Goal: Information Seeking & Learning: Learn about a topic

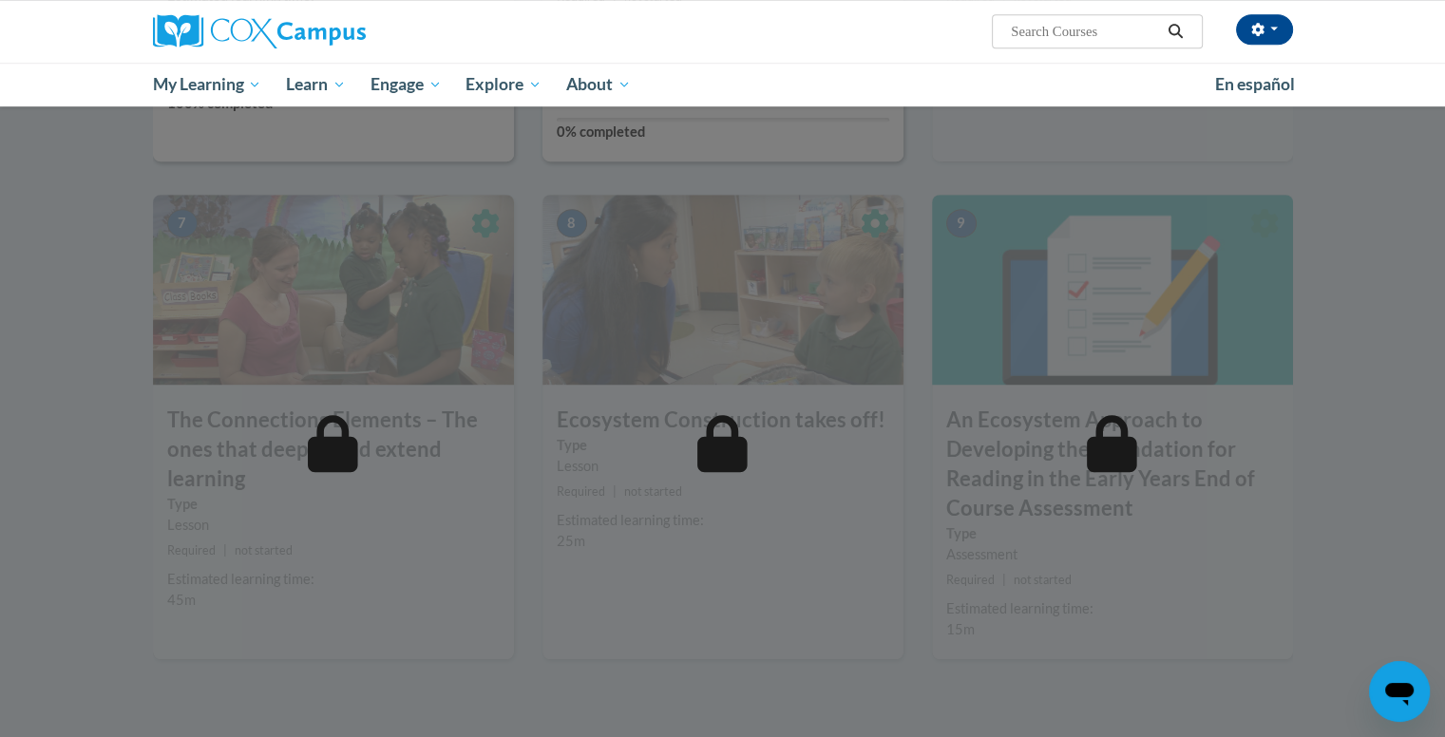
scroll to position [1252, 0]
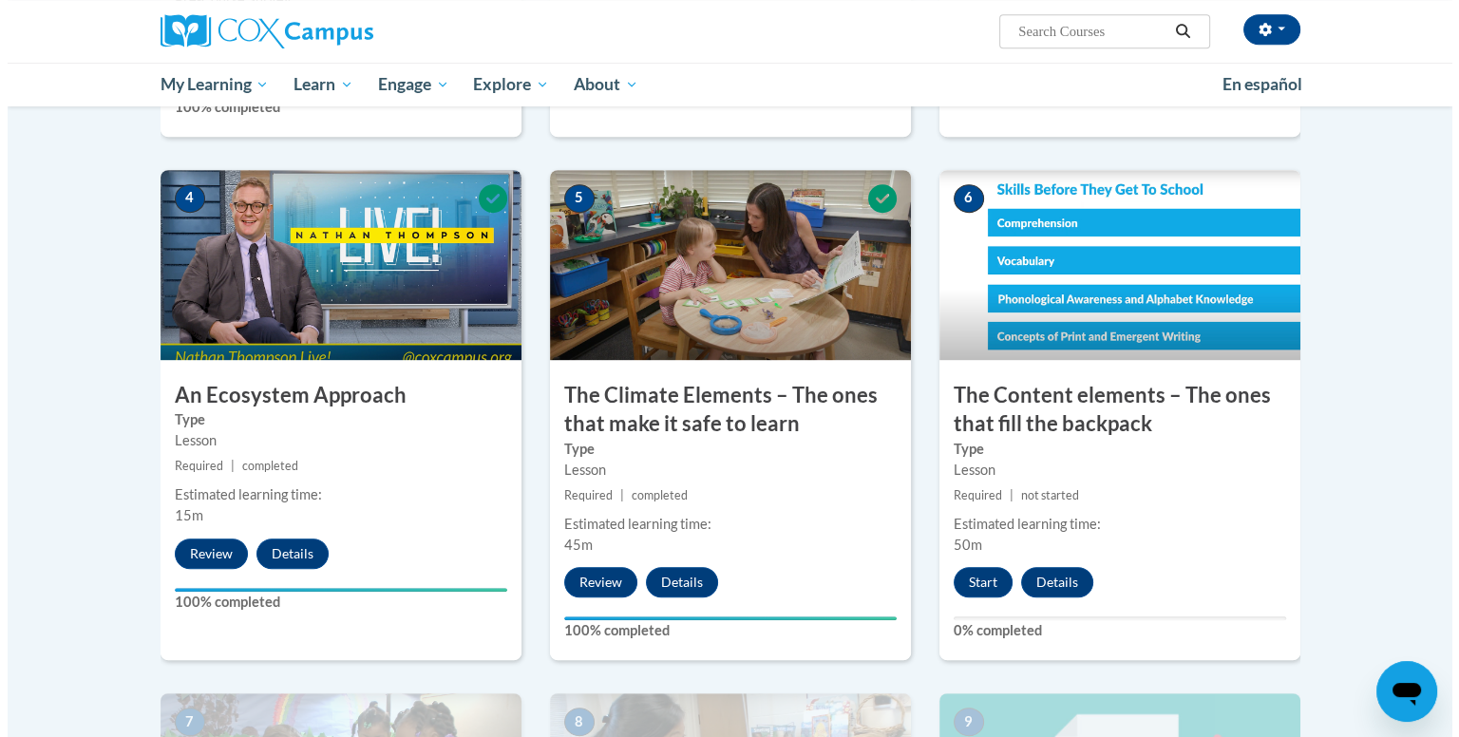
scroll to position [897, 0]
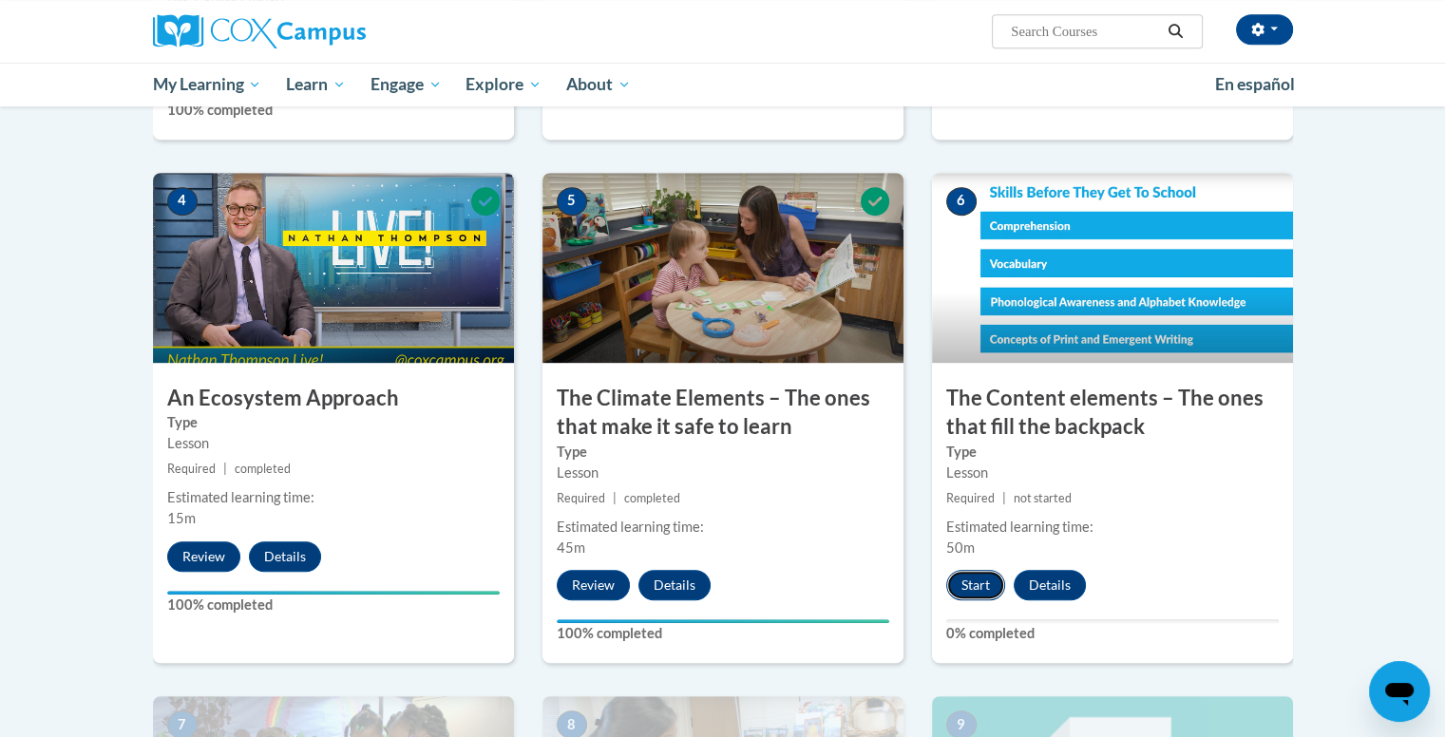
click at [981, 589] on button "Start" at bounding box center [975, 585] width 59 height 30
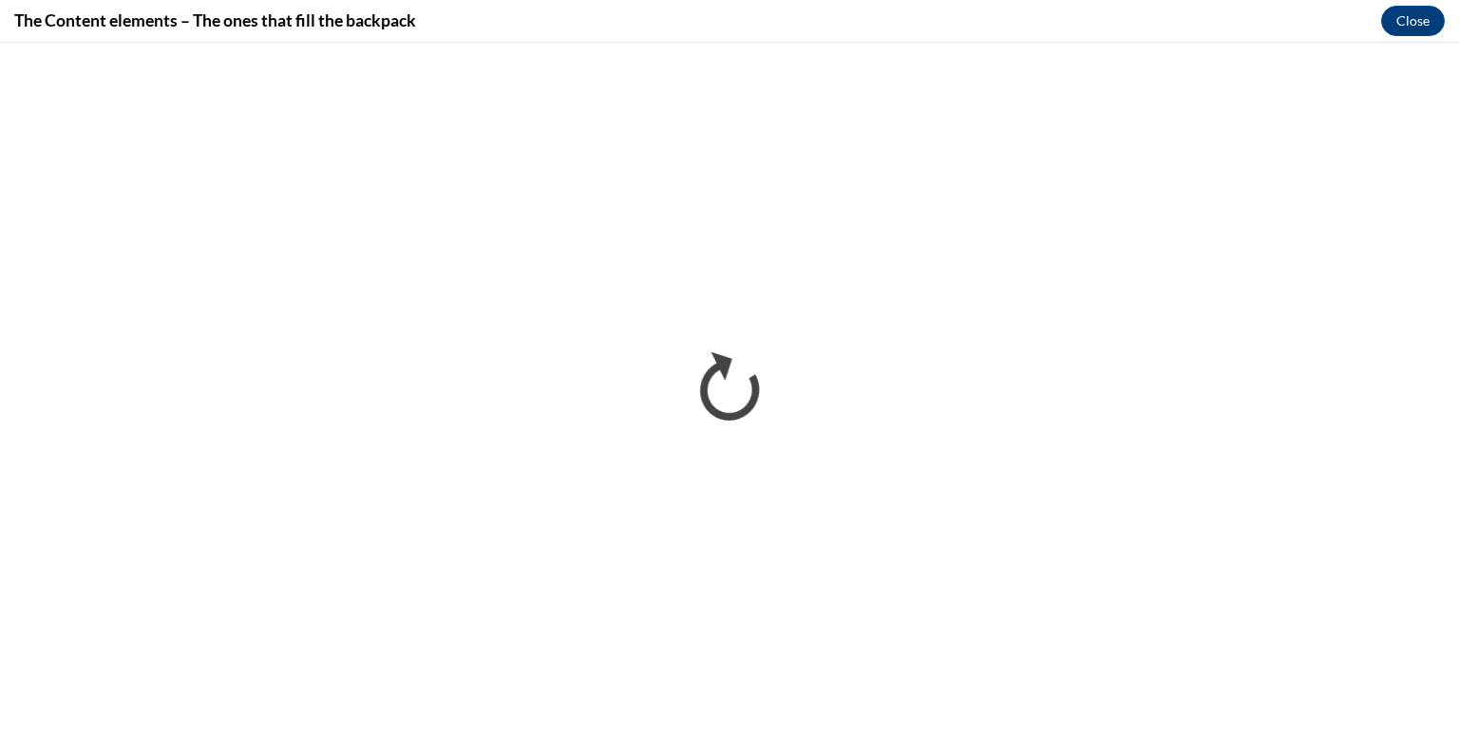
scroll to position [0, 0]
